Goal: Task Accomplishment & Management: Manage account settings

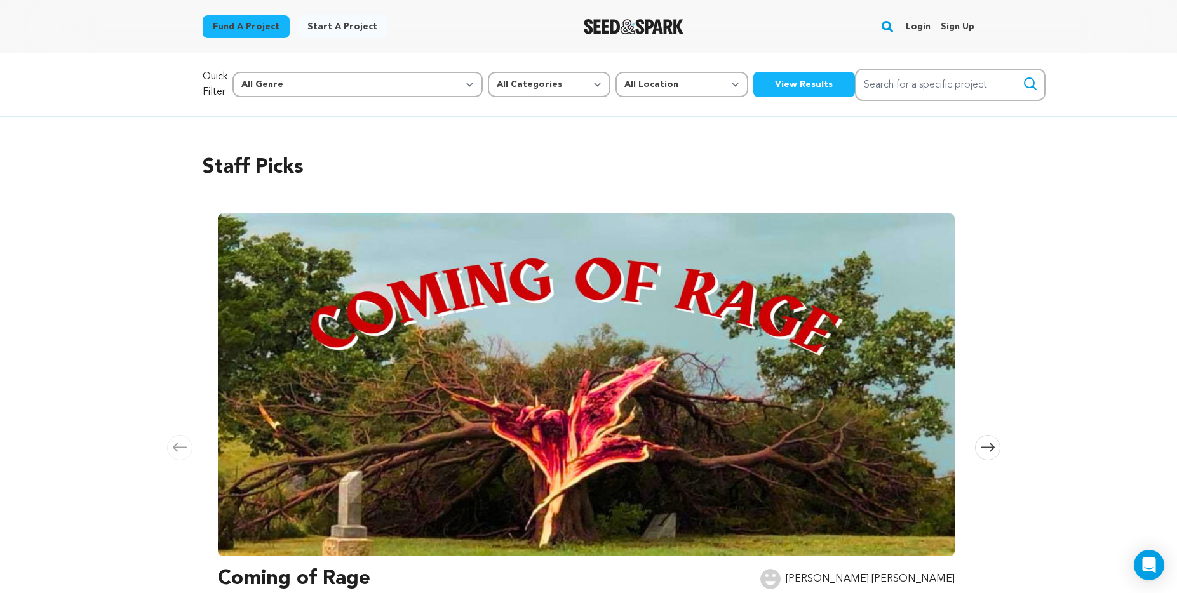
click at [925, 24] on link "Login" at bounding box center [918, 27] width 25 height 20
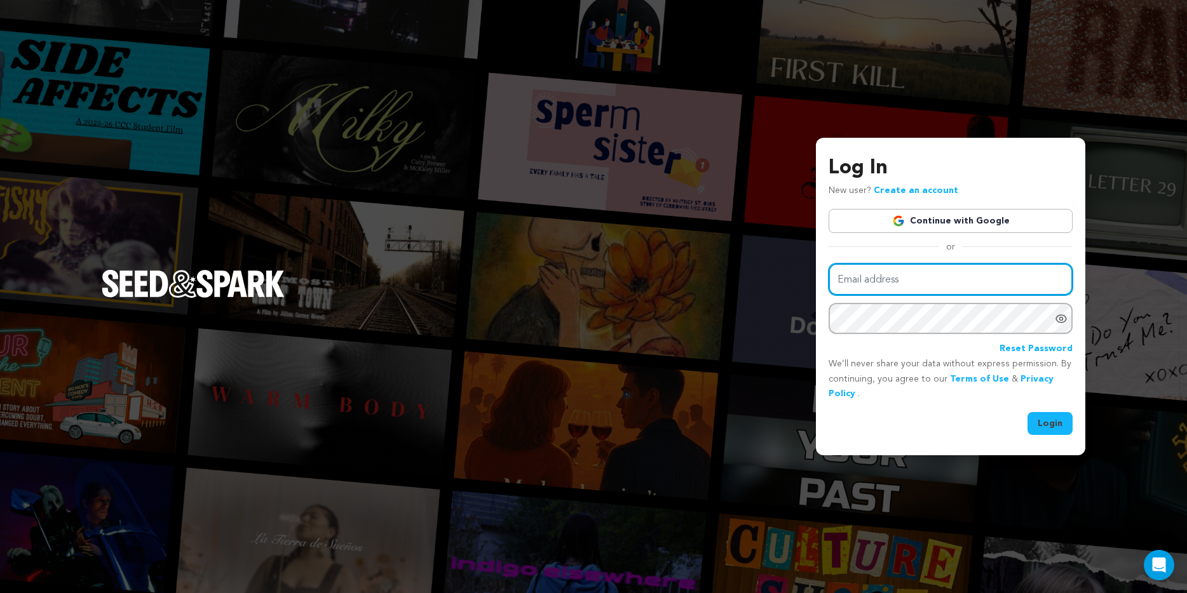
type input "liznikols@gmail.com"
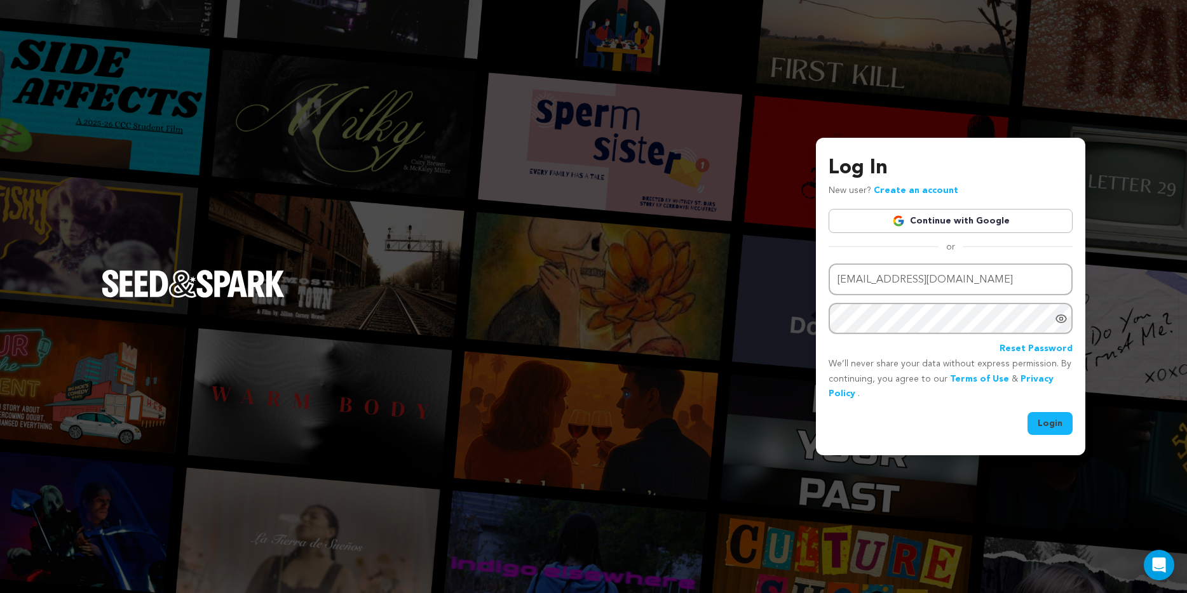
click at [1047, 418] on button "Login" at bounding box center [1049, 423] width 45 height 23
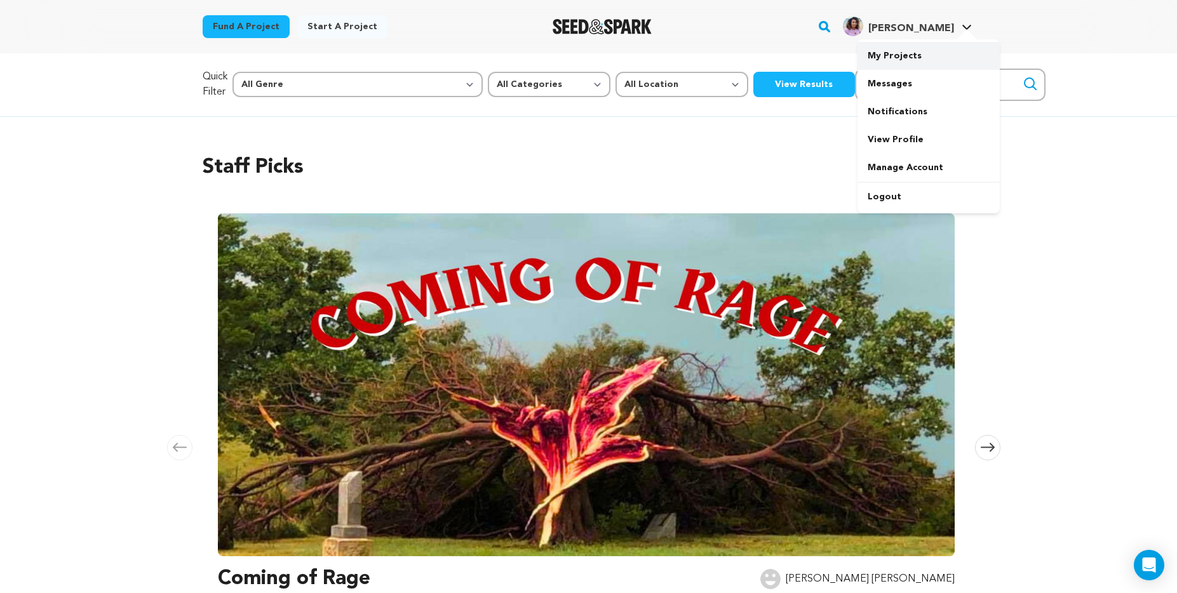
click at [917, 50] on link "My Projects" at bounding box center [928, 56] width 142 height 28
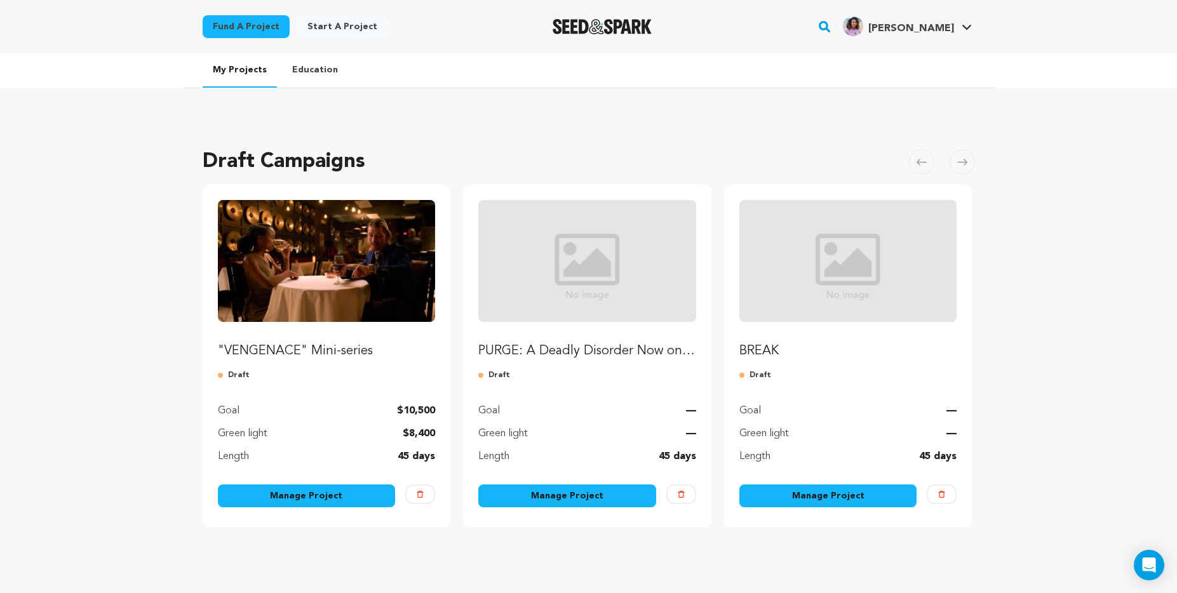
click at [282, 494] on link "Manage Project" at bounding box center [307, 496] width 178 height 23
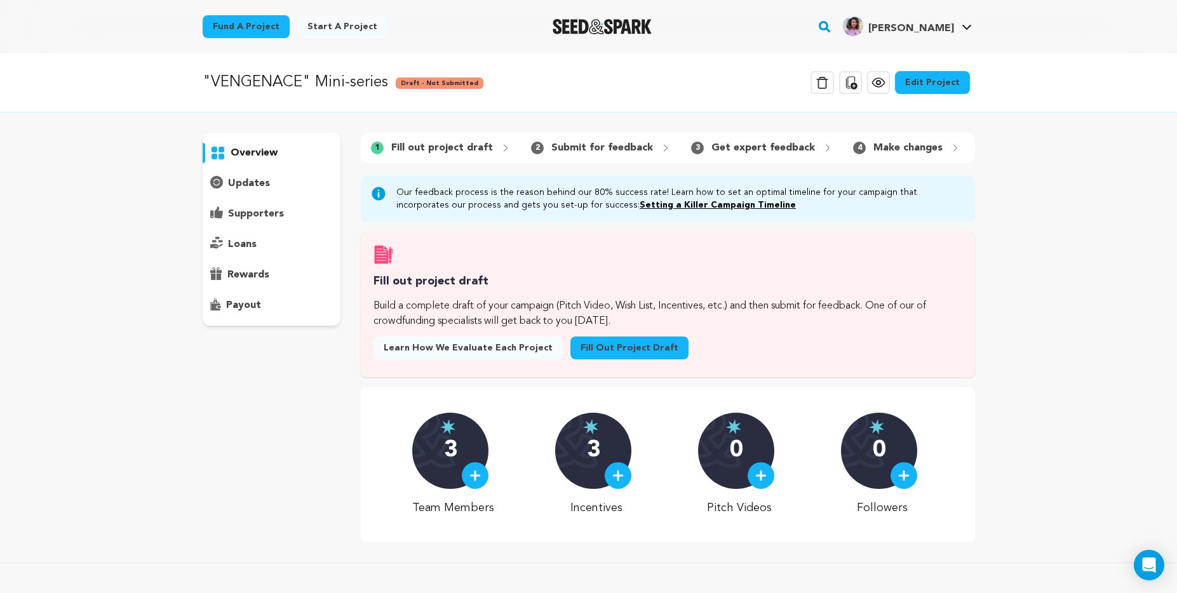
click at [260, 27] on link "Fund a project" at bounding box center [246, 26] width 87 height 23
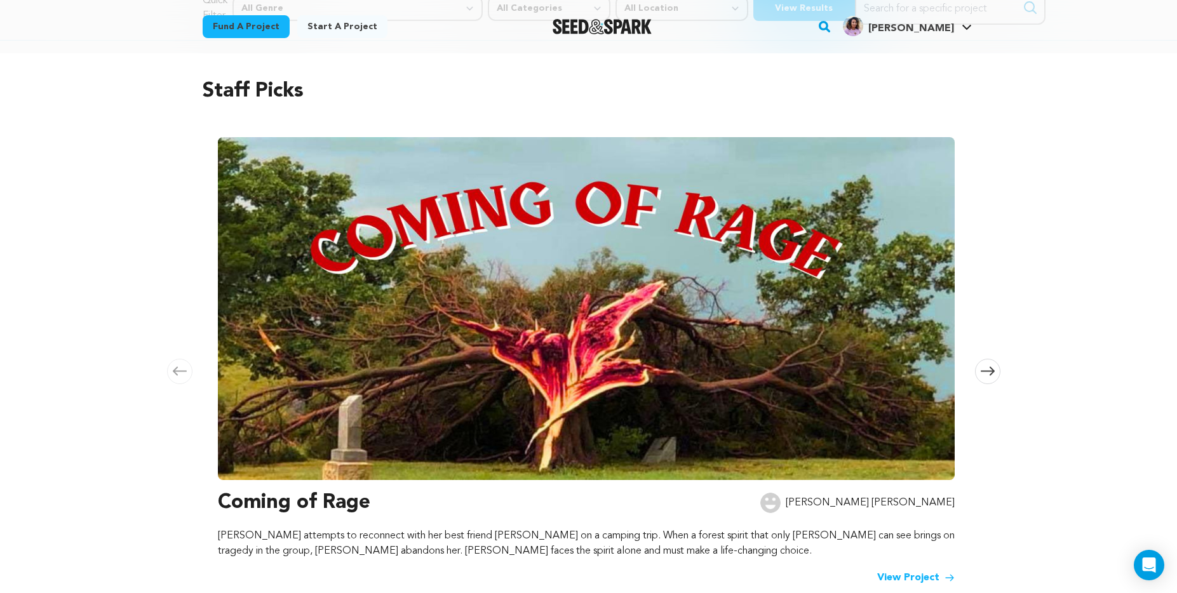
scroll to position [54, 0]
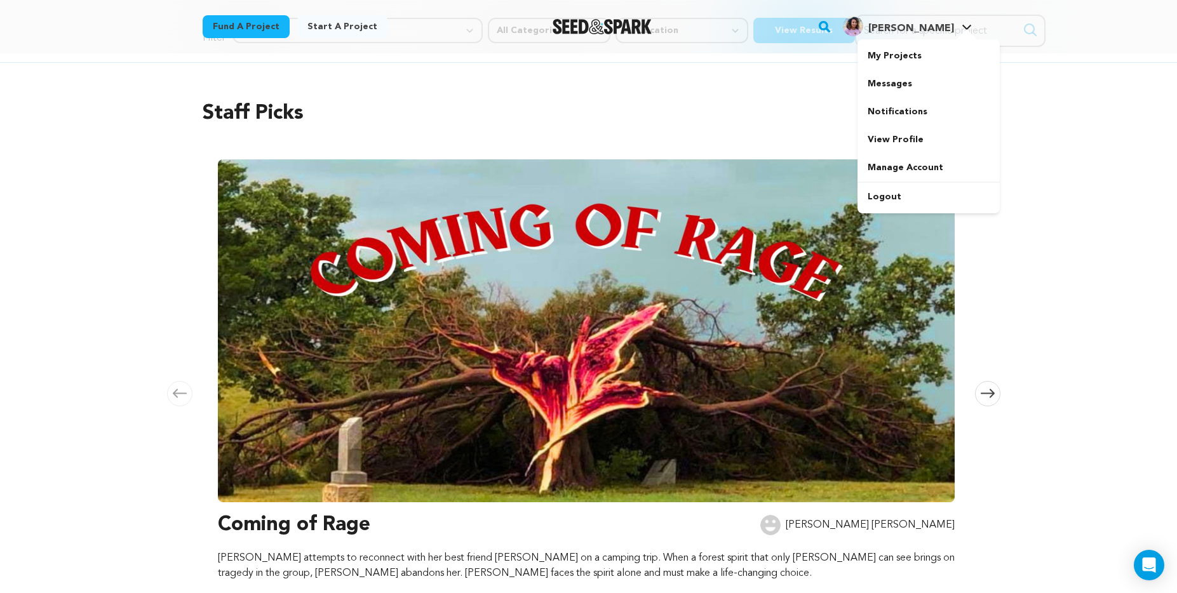
click at [954, 30] on div at bounding box center [966, 35] width 25 height 13
click at [917, 63] on link "My Projects" at bounding box center [928, 56] width 142 height 28
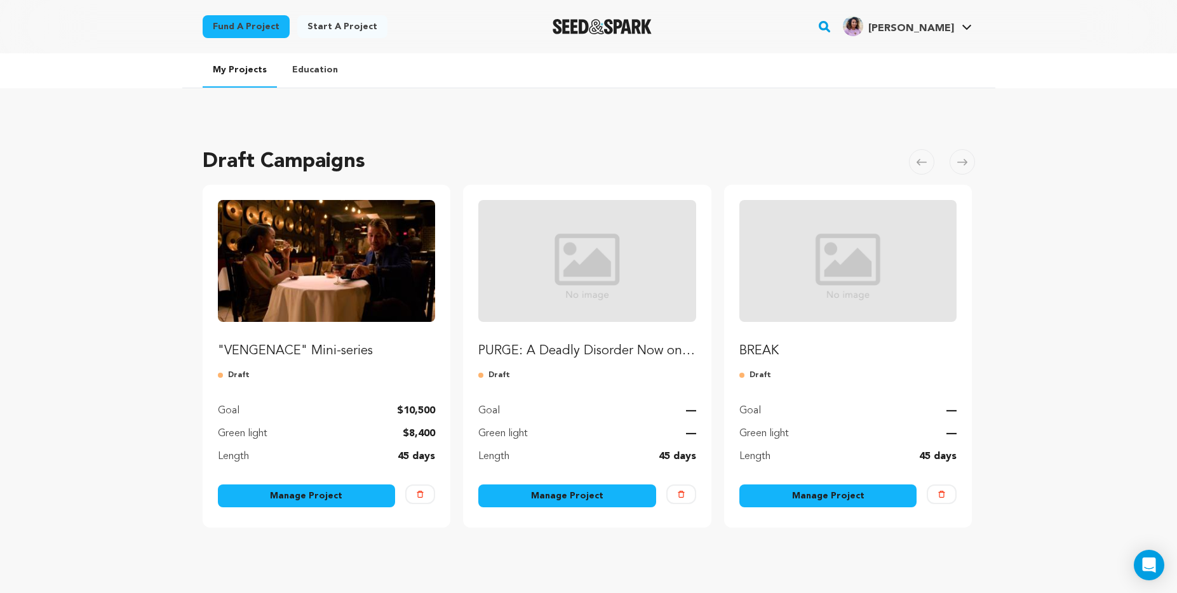
click at [315, 510] on div "Manage Project" at bounding box center [307, 499] width 178 height 28
click at [316, 501] on link "Manage Project" at bounding box center [307, 496] width 178 height 23
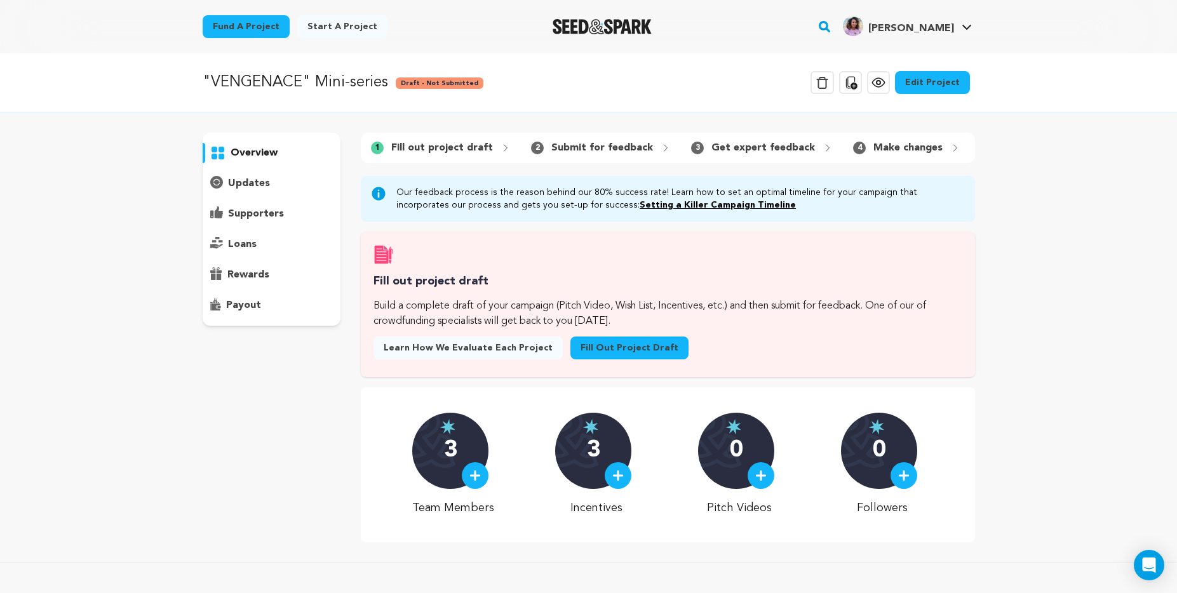
click at [943, 81] on link "Edit Project" at bounding box center [932, 82] width 75 height 23
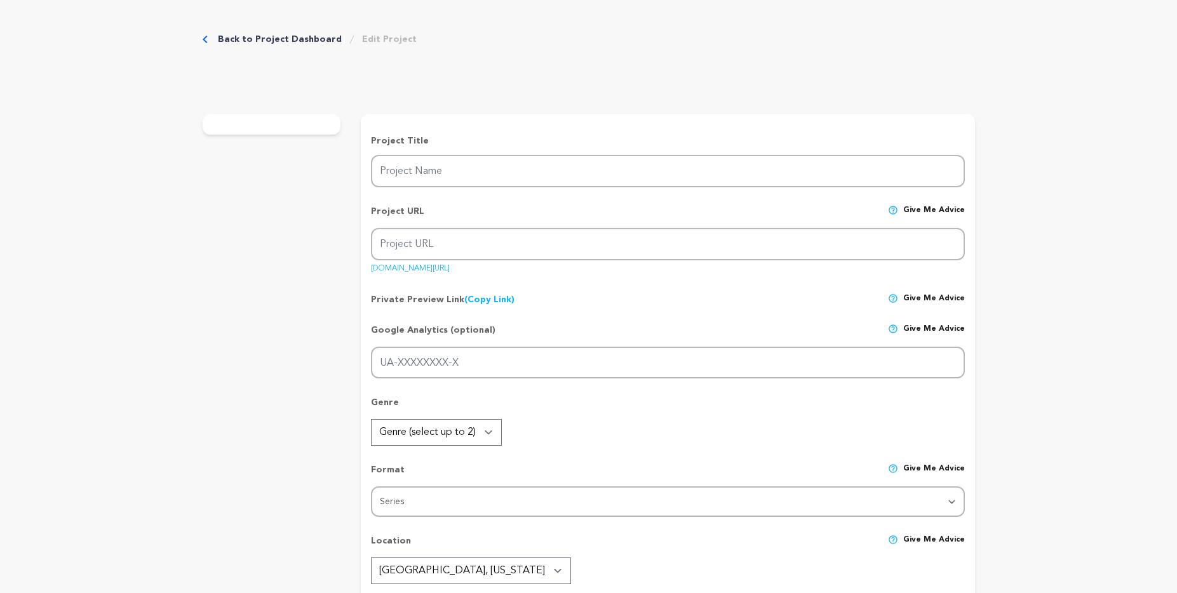
type input ""VENGENACE" Mini-series"
type input "vengenace-mini-series"
type input "Drowning in debt, Whitney is seduced by a wealthy friend into a corporate schem…"
type textarea "VENGEANCE is a “ripped from the headlines”, timely, political crime thriller. T…"
type textarea "Our mission is to expose the devastating human cost of corporate greed through …"
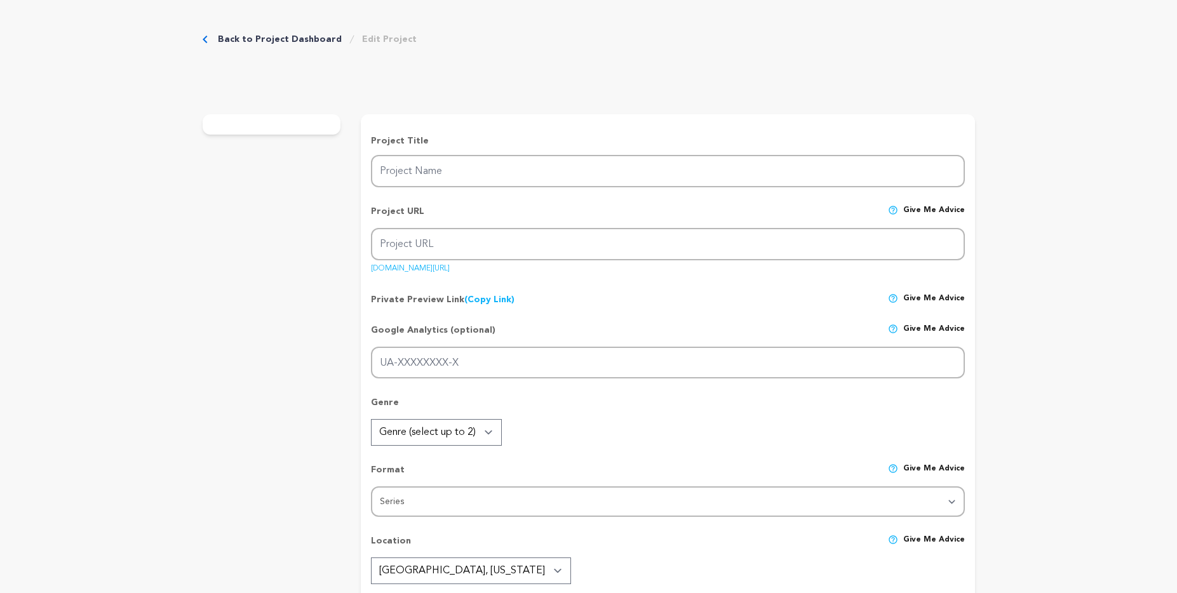
radio input "true"
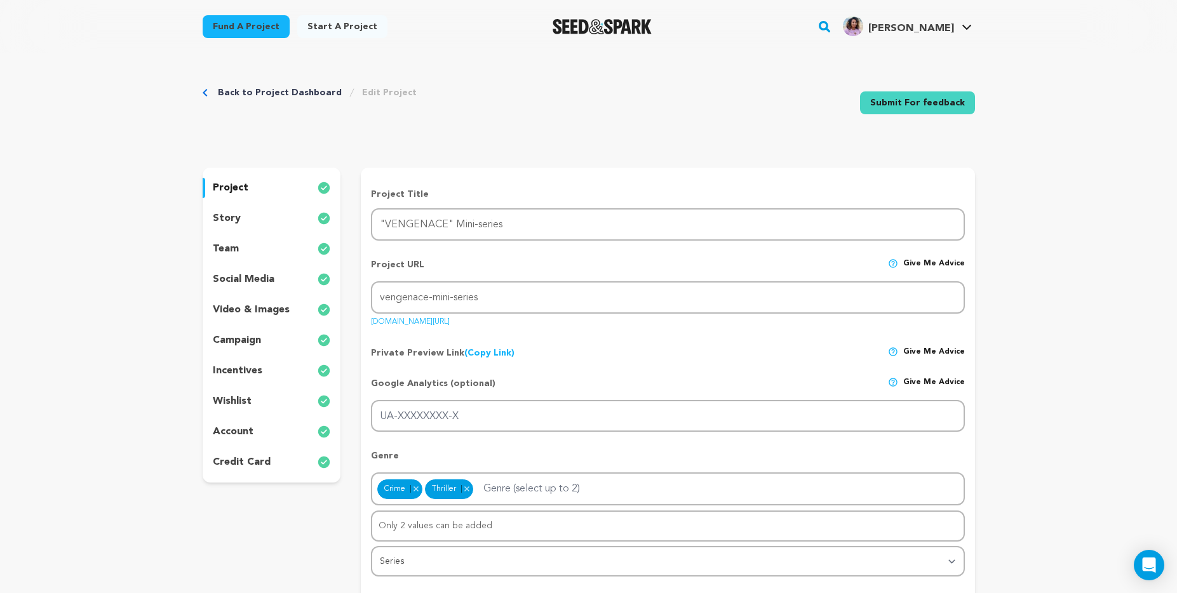
click at [227, 210] on div "story" at bounding box center [272, 218] width 138 height 20
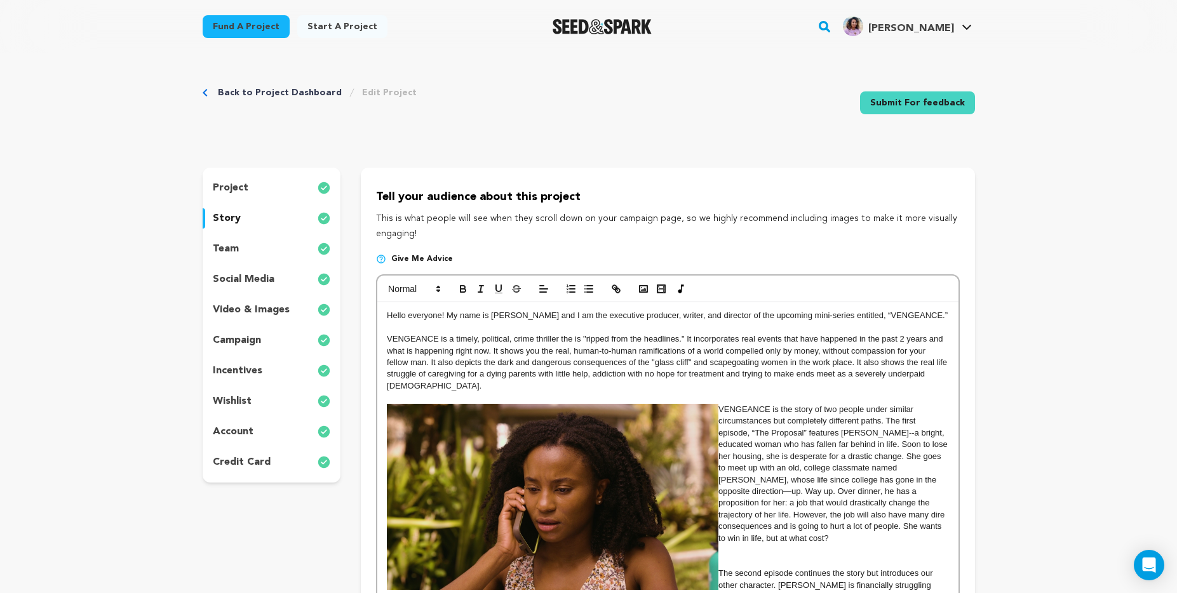
click at [239, 251] on div "team" at bounding box center [272, 249] width 138 height 20
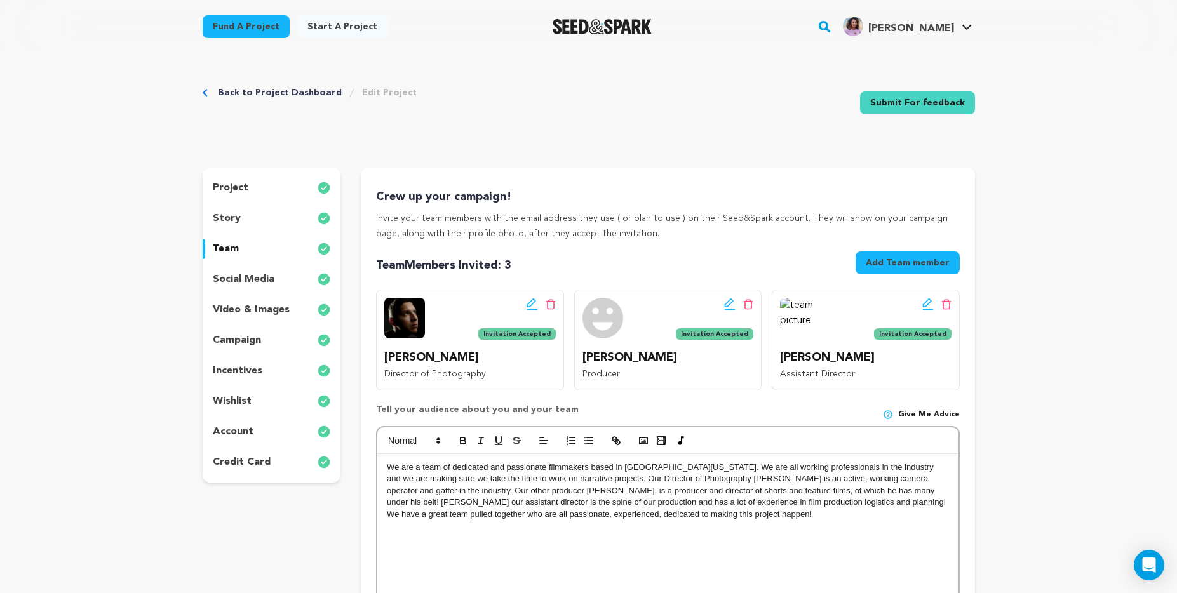
click at [242, 269] on div "social media" at bounding box center [272, 279] width 138 height 20
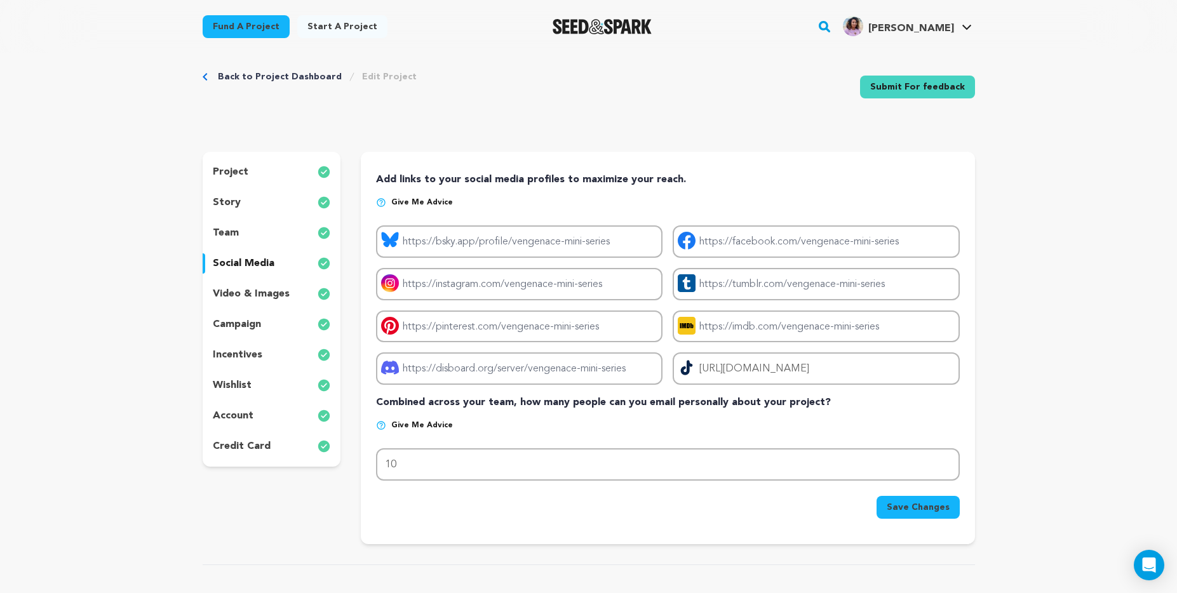
scroll to position [90, 0]
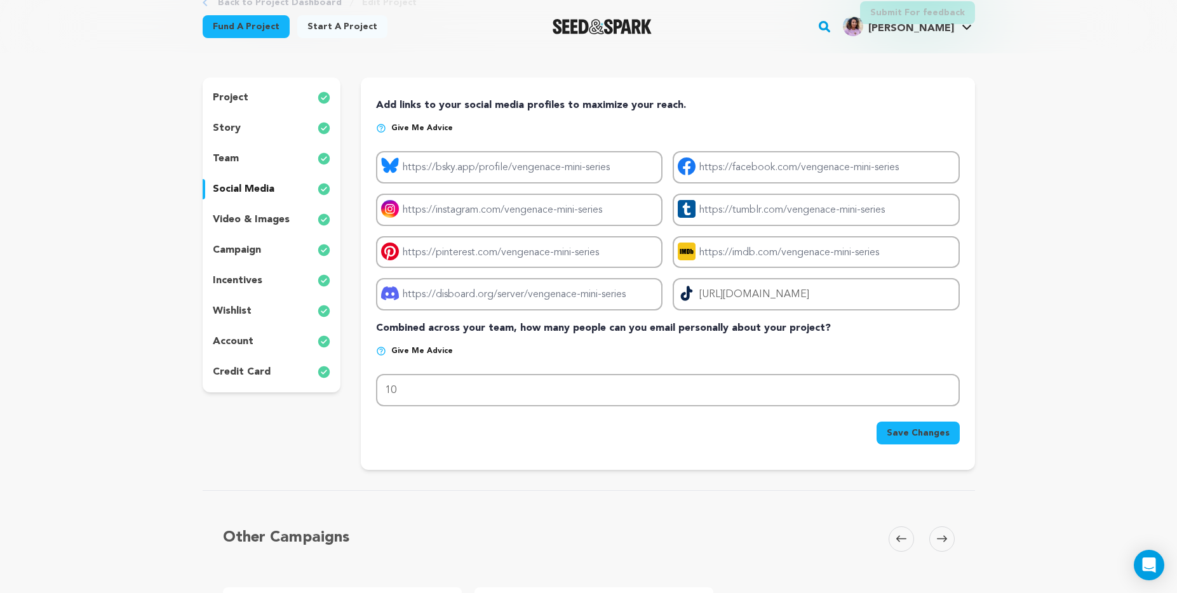
click at [253, 221] on p "video & images" at bounding box center [251, 219] width 77 height 15
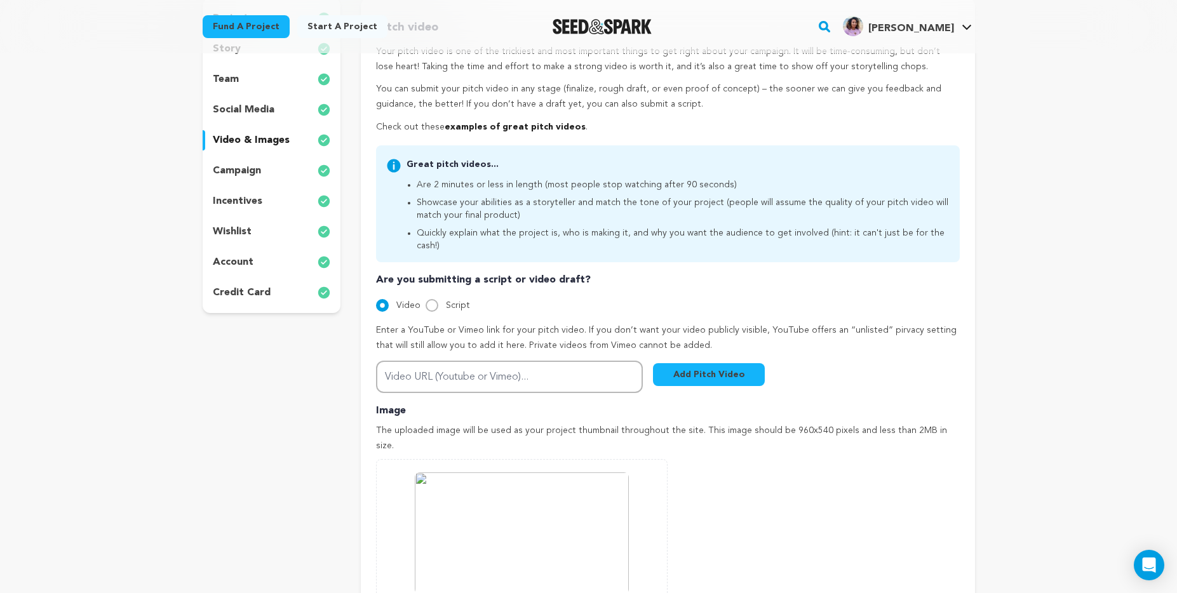
scroll to position [185, 0]
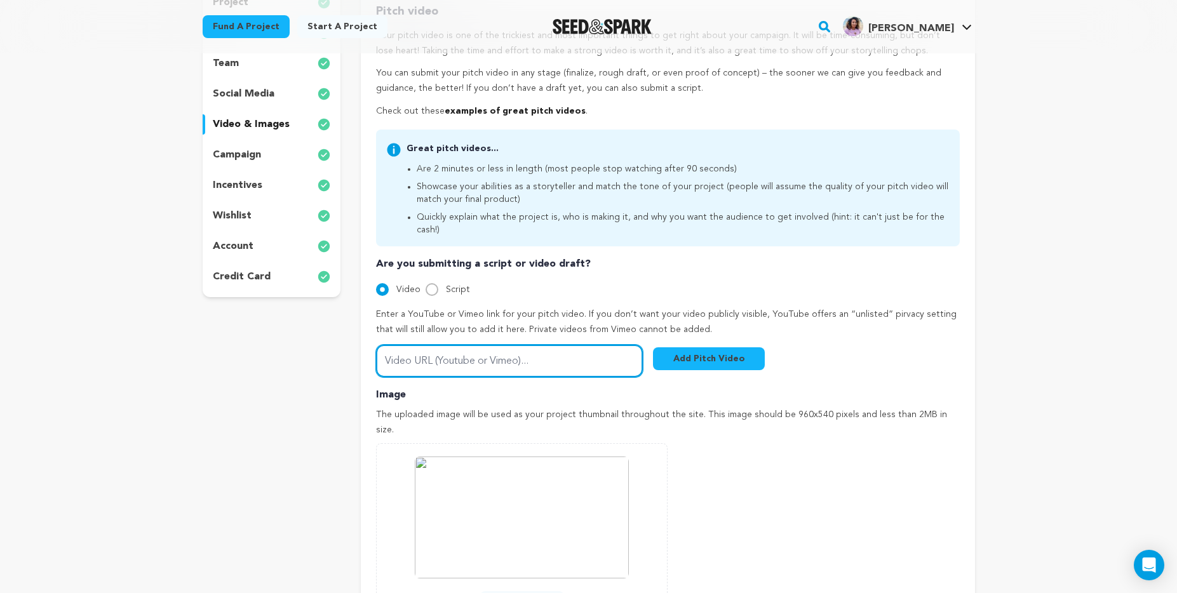
click at [438, 346] on input "Video URL (Youtube or Vimeo)..." at bounding box center [509, 361] width 267 height 32
paste input "https://youtu.be/yjPOLKXRr8U"
type input "https://youtu.be/yjPOLKXRr8U"
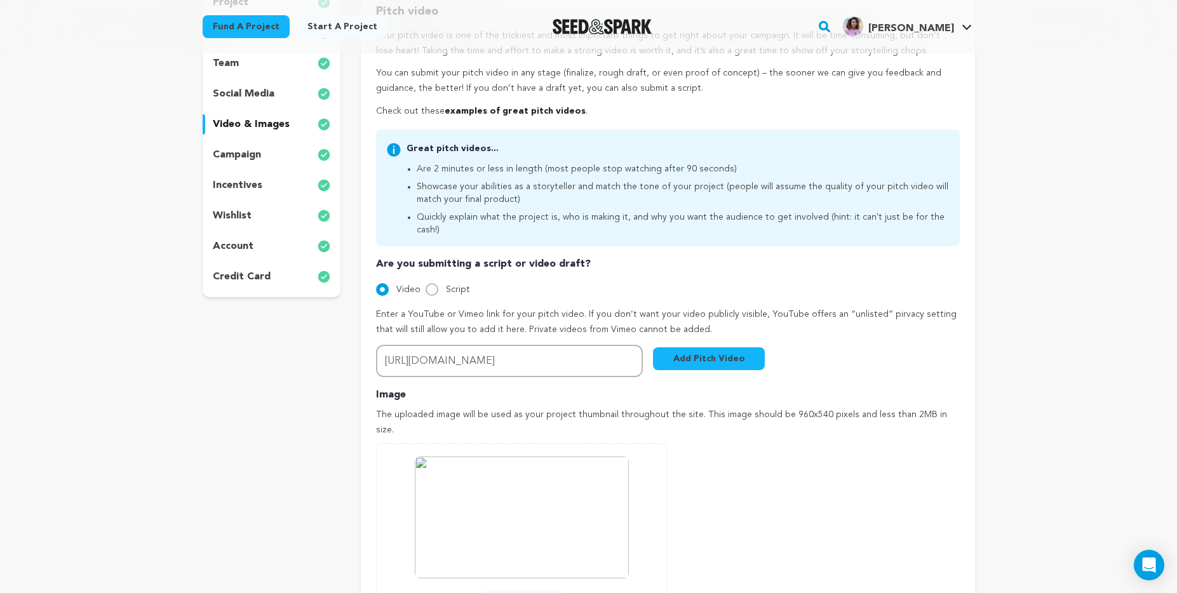
click at [719, 347] on button "Add Pitch Video" at bounding box center [709, 358] width 112 height 23
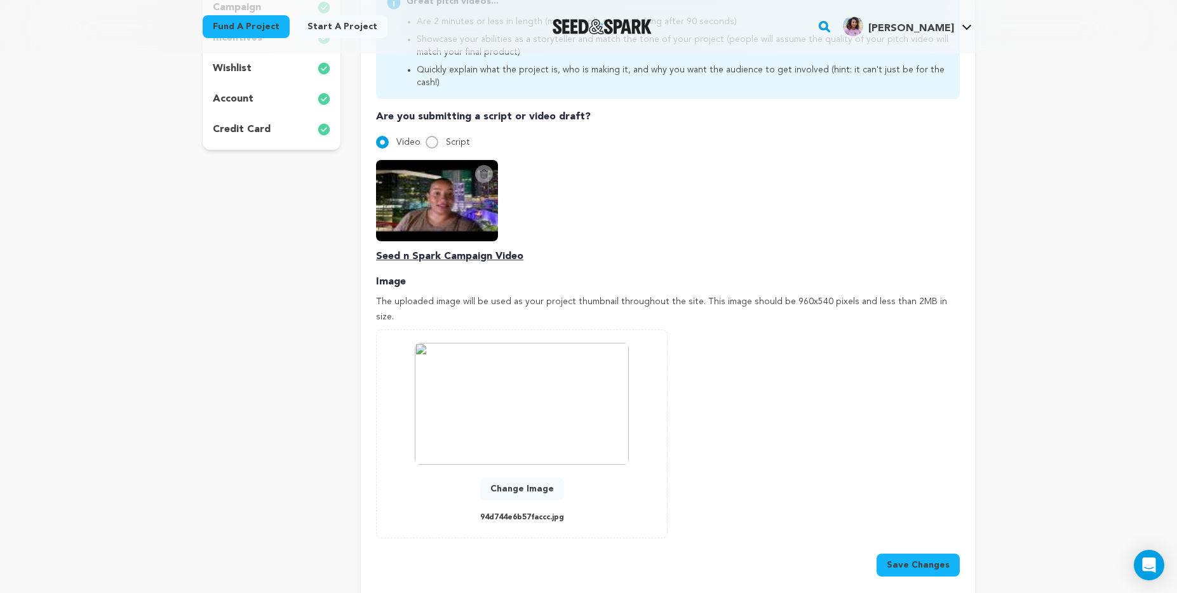
scroll to position [333, 0]
click at [528, 477] on button "Change Image" at bounding box center [522, 488] width 84 height 23
click at [921, 553] on button "Save Changes" at bounding box center [918, 564] width 83 height 23
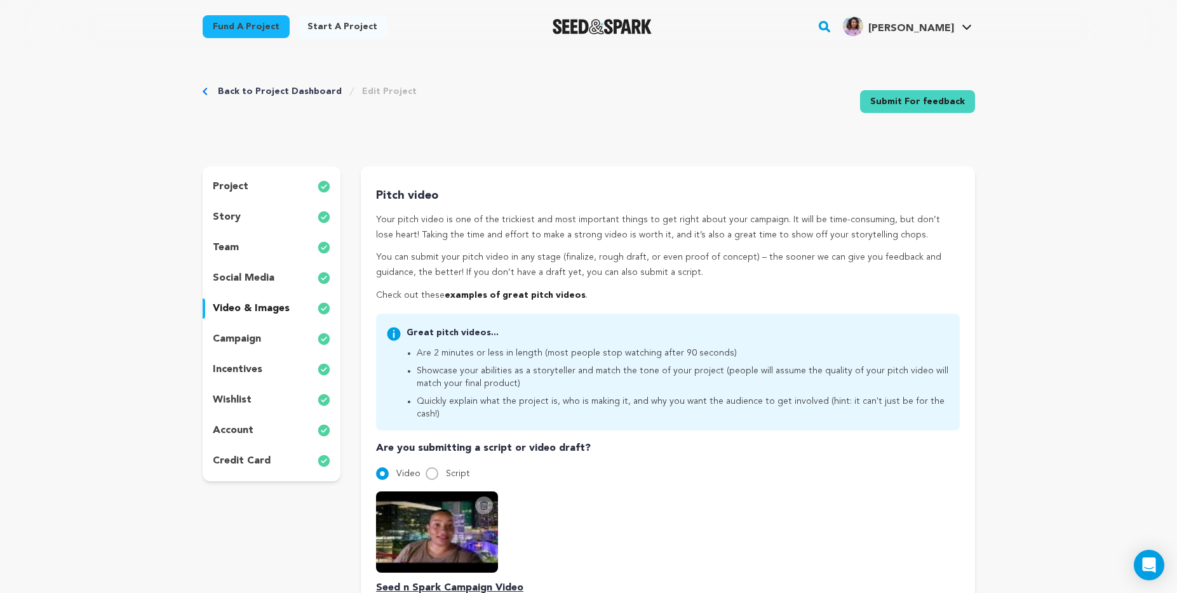
scroll to position [0, 0]
click at [239, 336] on p "campaign" at bounding box center [237, 340] width 48 height 15
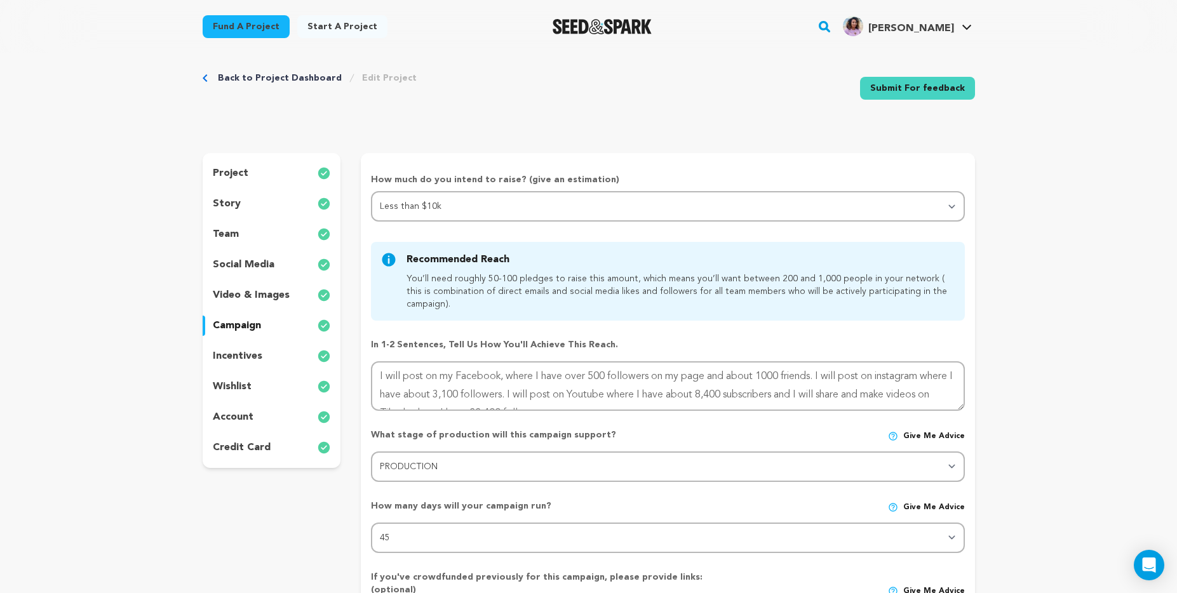
scroll to position [16, 0]
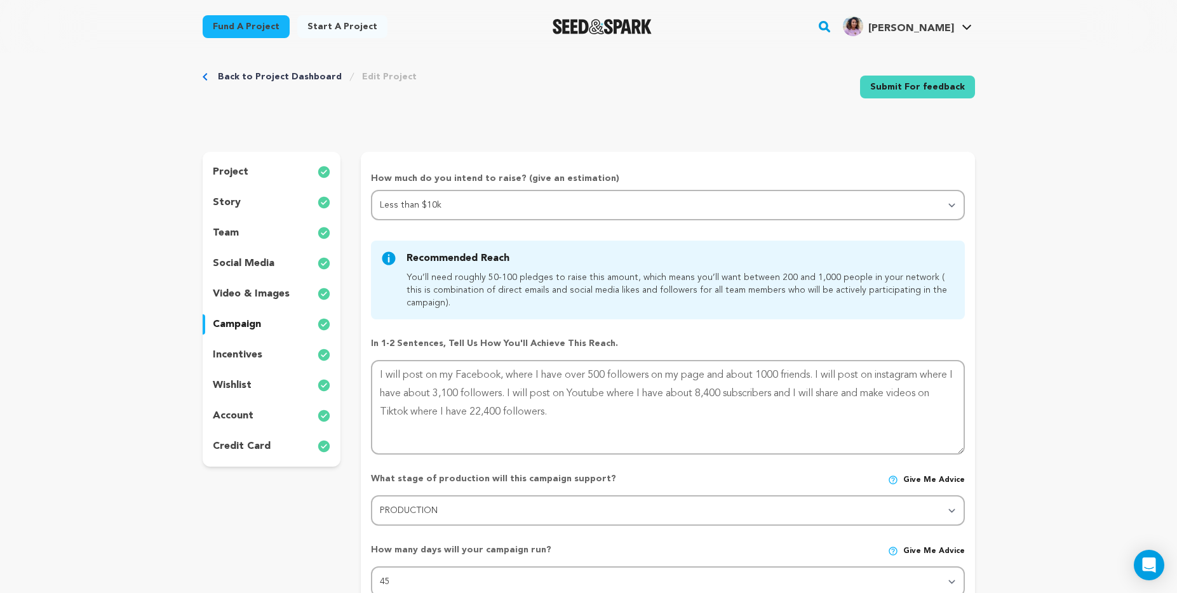
drag, startPoint x: 960, startPoint y: 405, endPoint x: 972, endPoint y: 451, distance: 47.5
click at [972, 451] on form "How much do you intend to raise? (give an estimation) Select your range Less th…" at bounding box center [668, 507] width 614 height 671
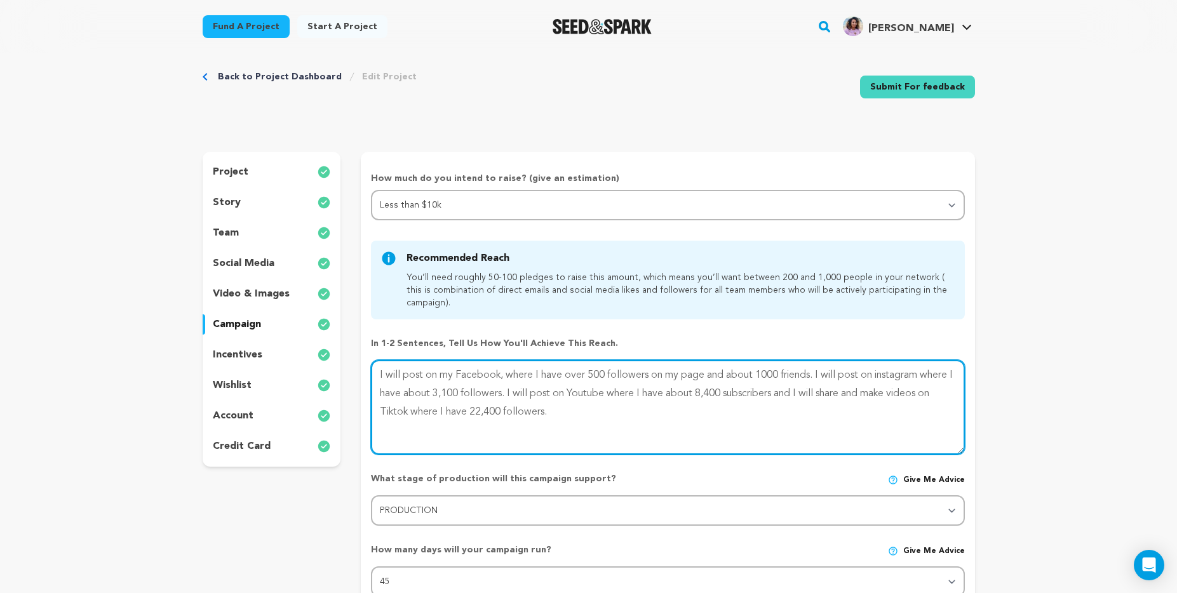
click at [542, 393] on textarea at bounding box center [667, 407] width 593 height 95
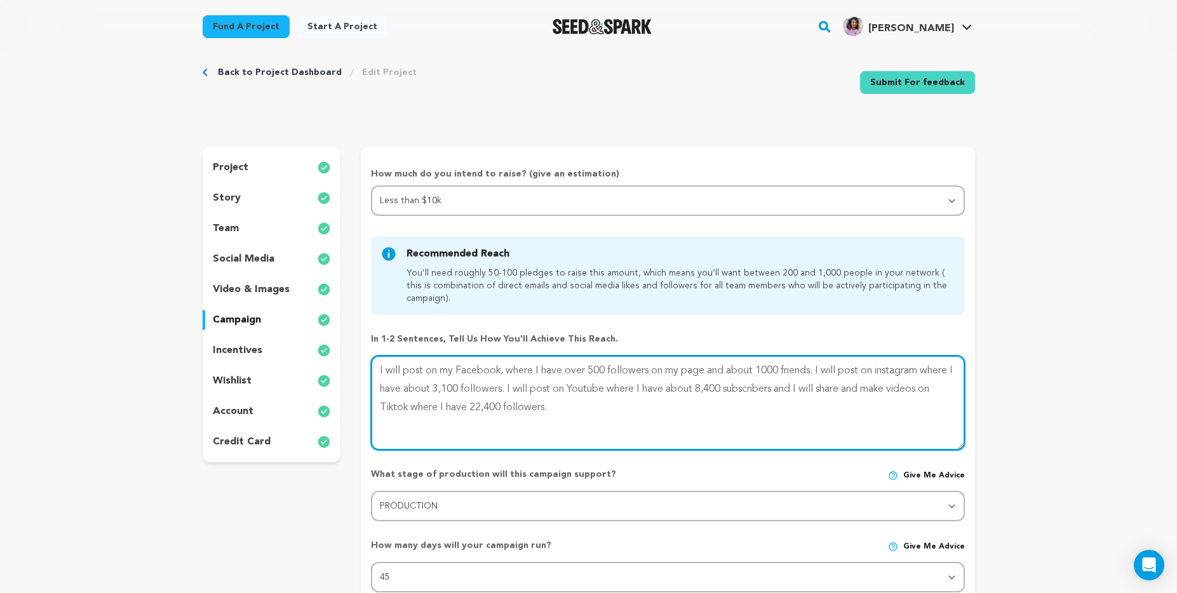
scroll to position [23, 0]
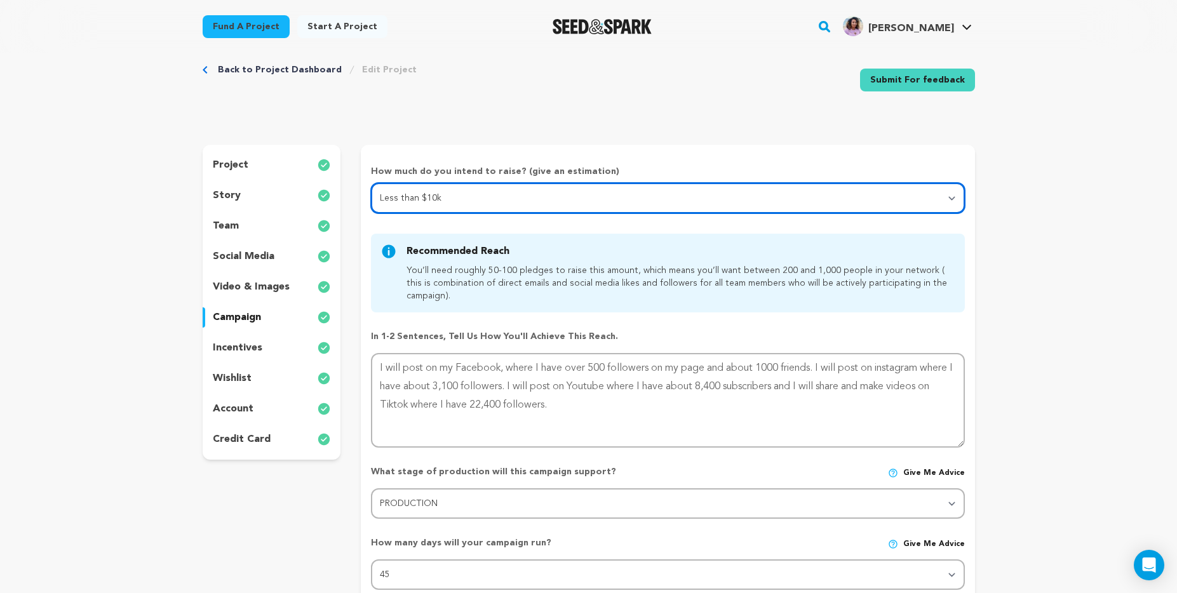
click at [951, 198] on select "Select your range Less than $10k 10k - $14k 15k - $24k 25k - $49k 50k or more" at bounding box center [667, 198] width 593 height 30
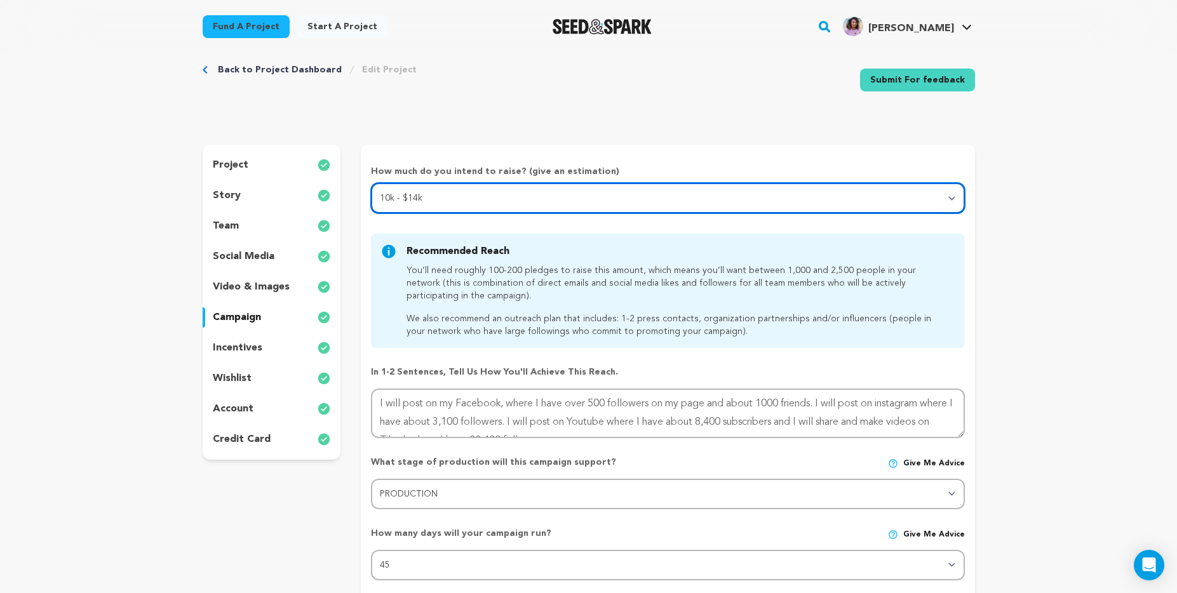
click at [952, 195] on select "Select your range Less than $10k 10k - $14k 15k - $24k 25k - $49k 50k or more" at bounding box center [667, 198] width 593 height 30
select select "1"
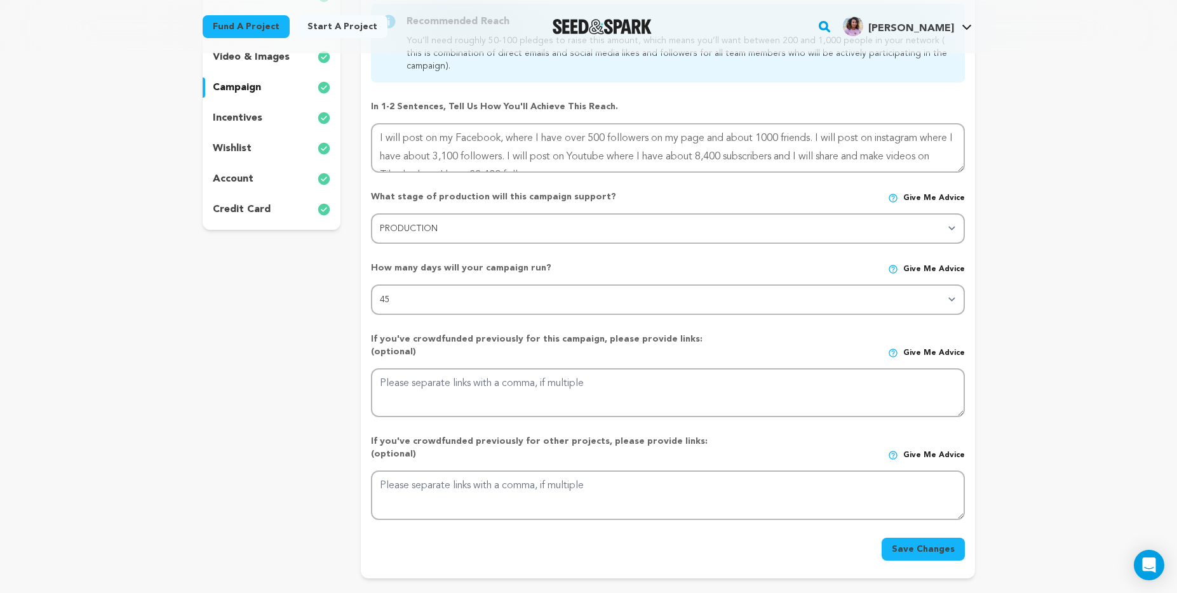
scroll to position [240, 0]
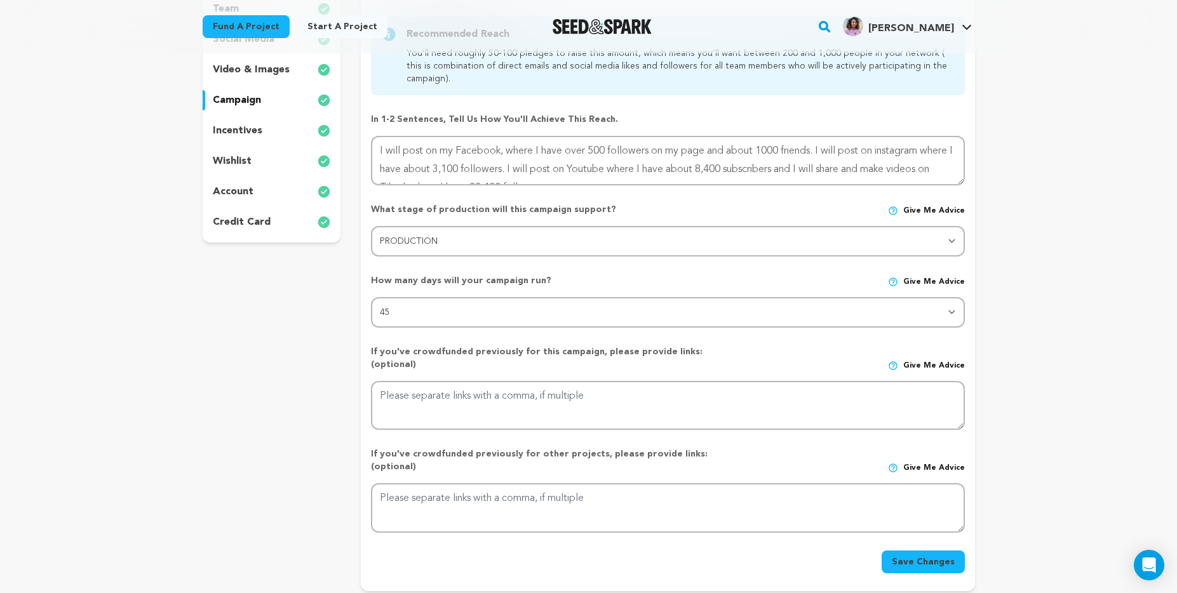
click at [255, 133] on p "incentives" at bounding box center [238, 130] width 50 height 15
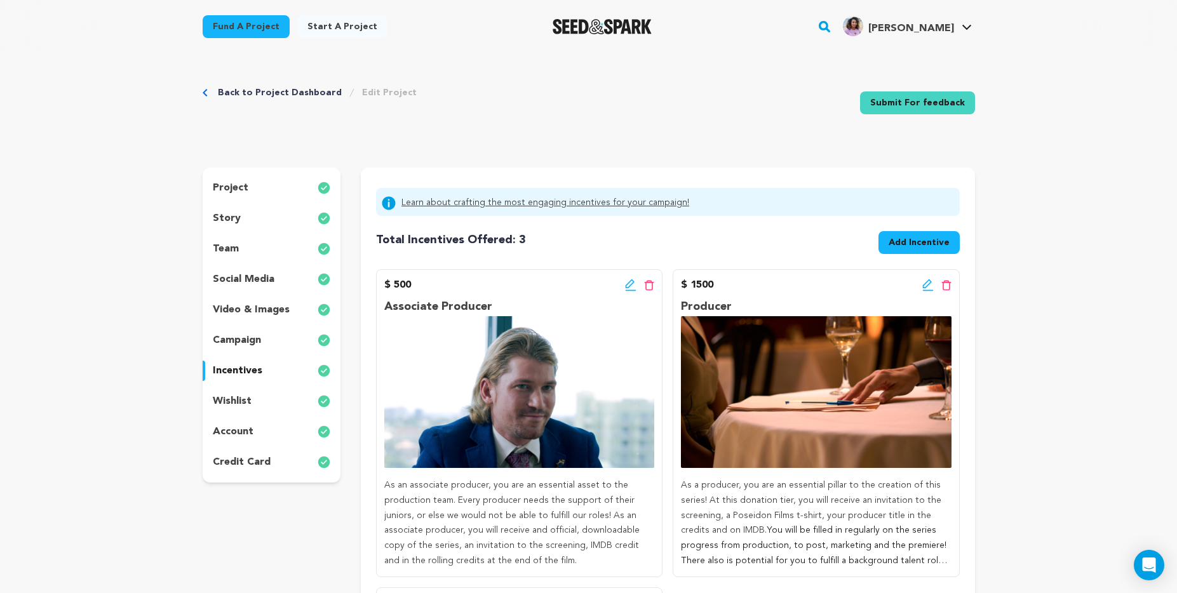
click at [884, 107] on link "Submit For feedback" at bounding box center [917, 102] width 115 height 23
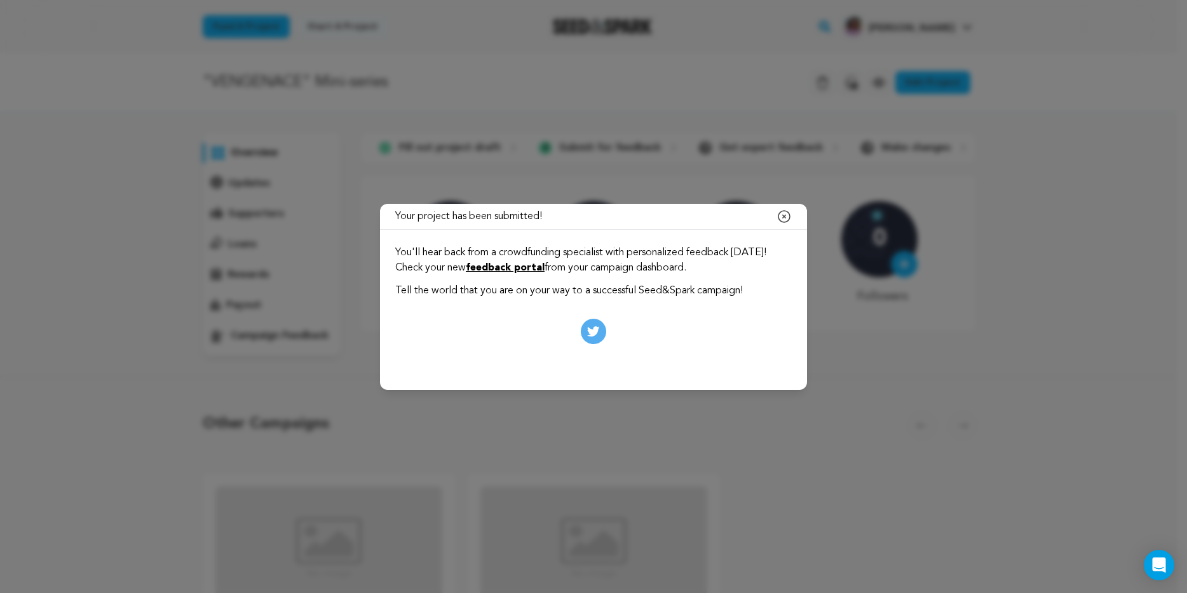
click at [782, 220] on icon "button" at bounding box center [783, 216] width 15 height 15
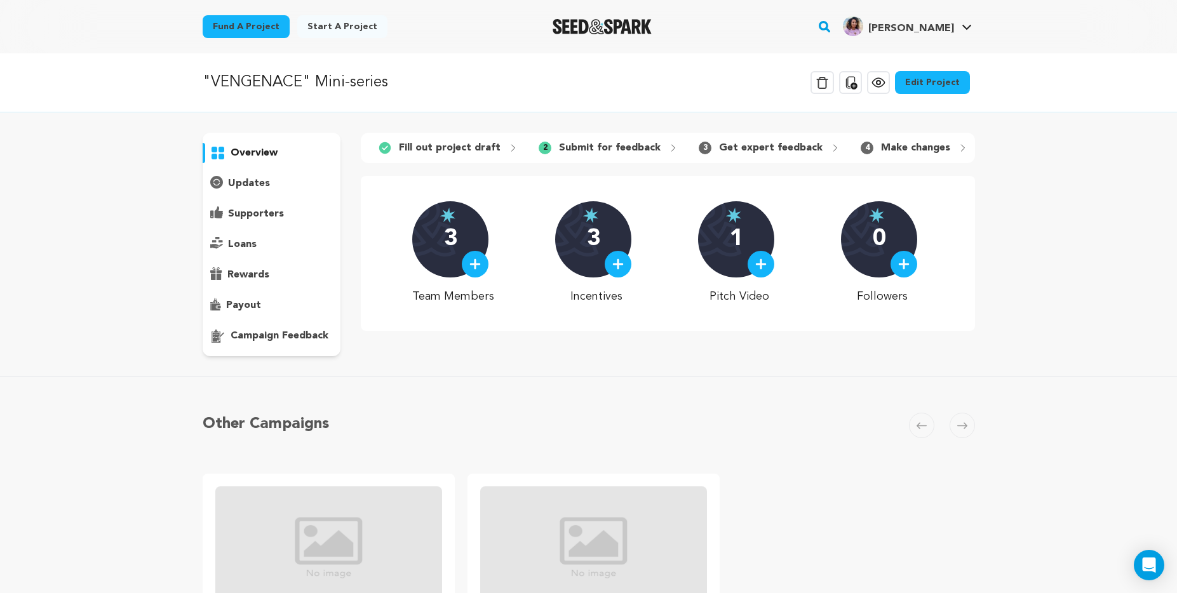
click at [252, 26] on link "Fund a project" at bounding box center [246, 26] width 87 height 23
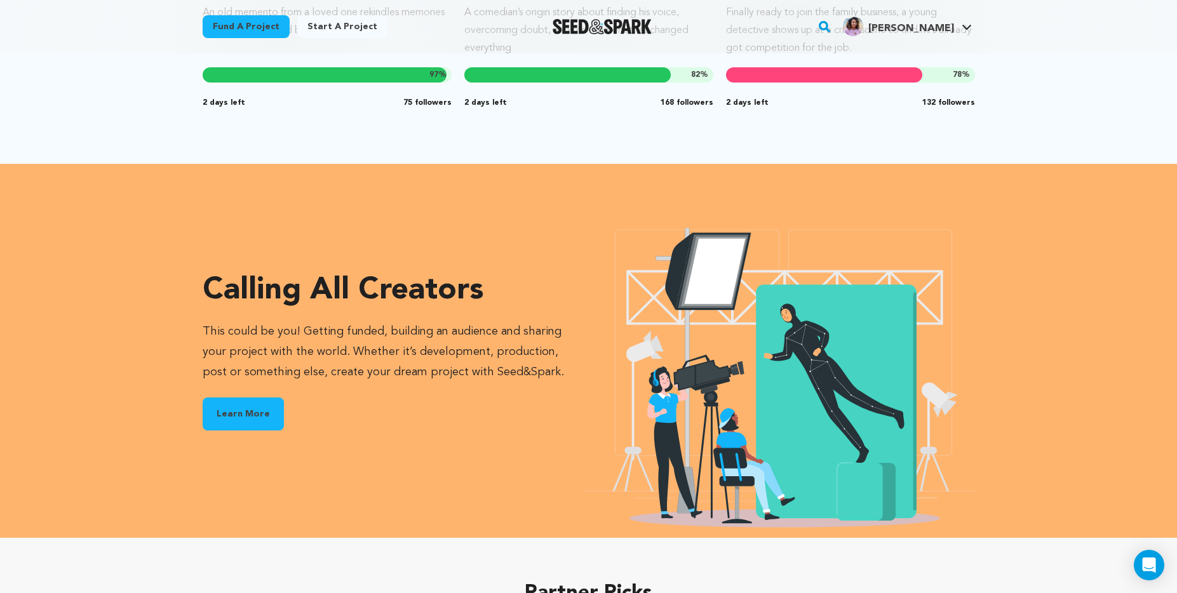
scroll to position [1464, 0]
